Goal: Information Seeking & Learning: Learn about a topic

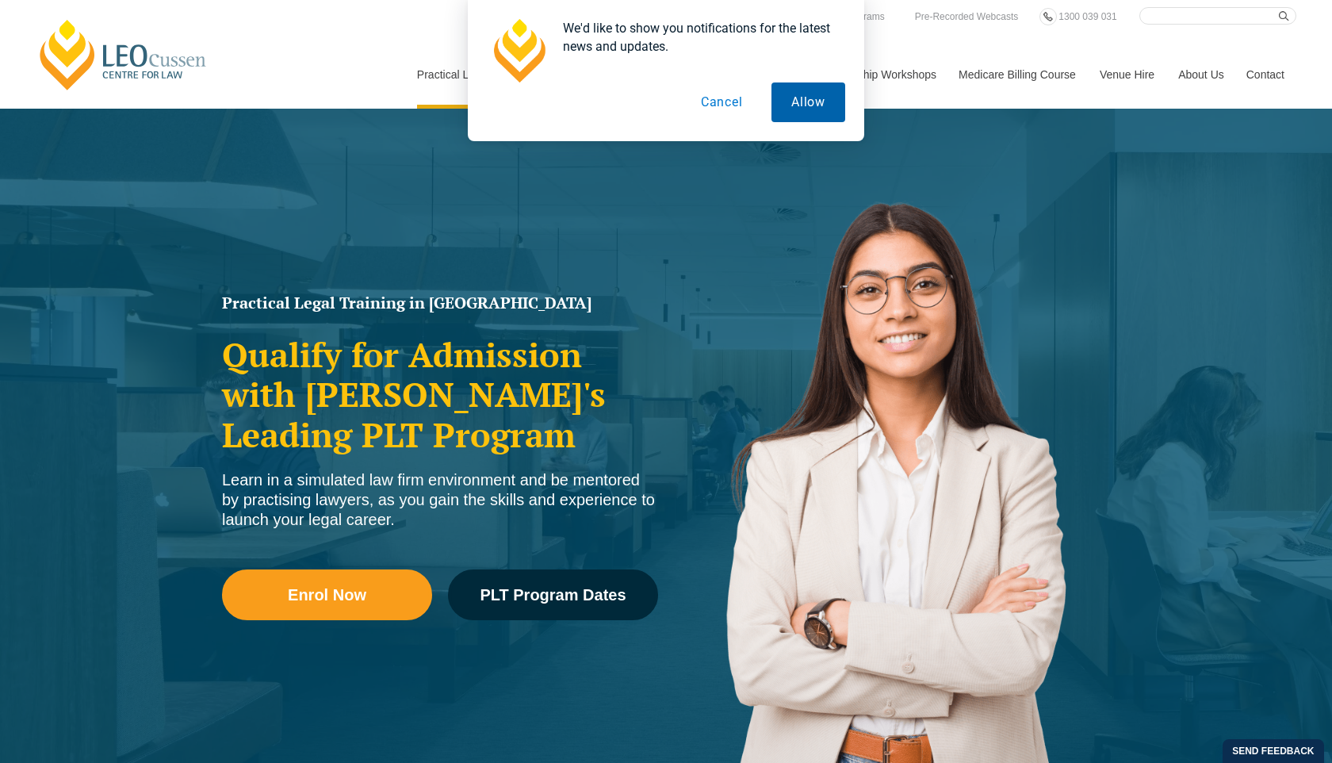
click at [805, 110] on button "Allow" at bounding box center [808, 102] width 74 height 40
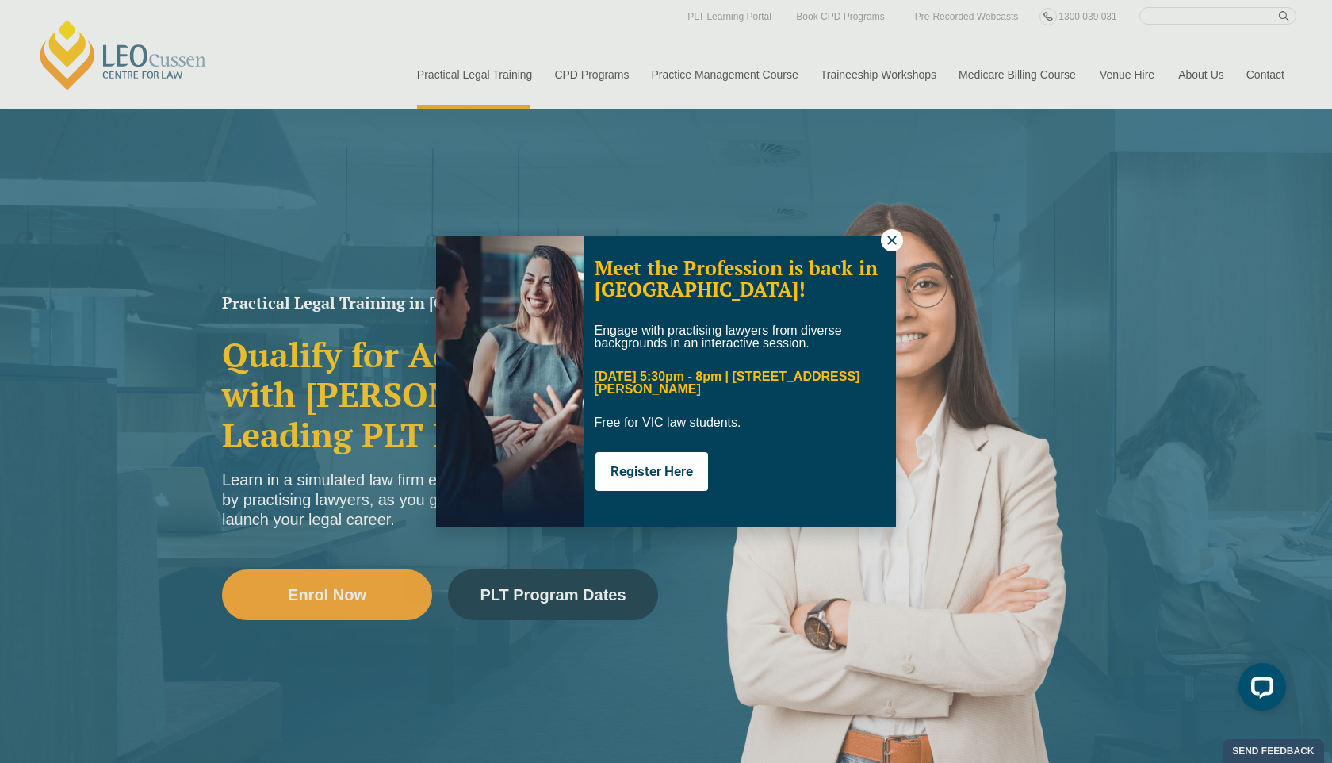
click at [892, 241] on icon at bounding box center [892, 240] width 14 height 14
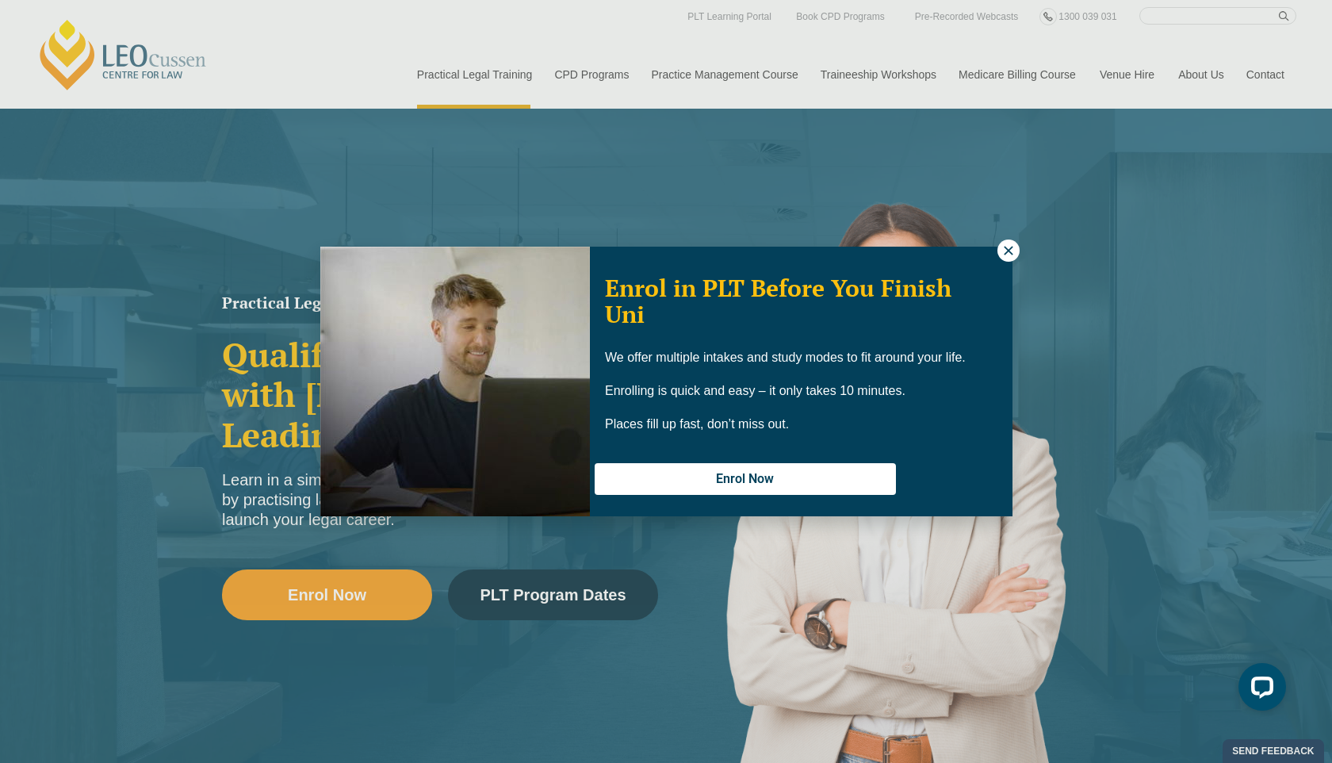
click at [471, 74] on div "Enrol in PLT Before You Finish Uni We offer multiple intakes and study modes to…" at bounding box center [666, 381] width 1332 height 763
